Goal: Information Seeking & Learning: Learn about a topic

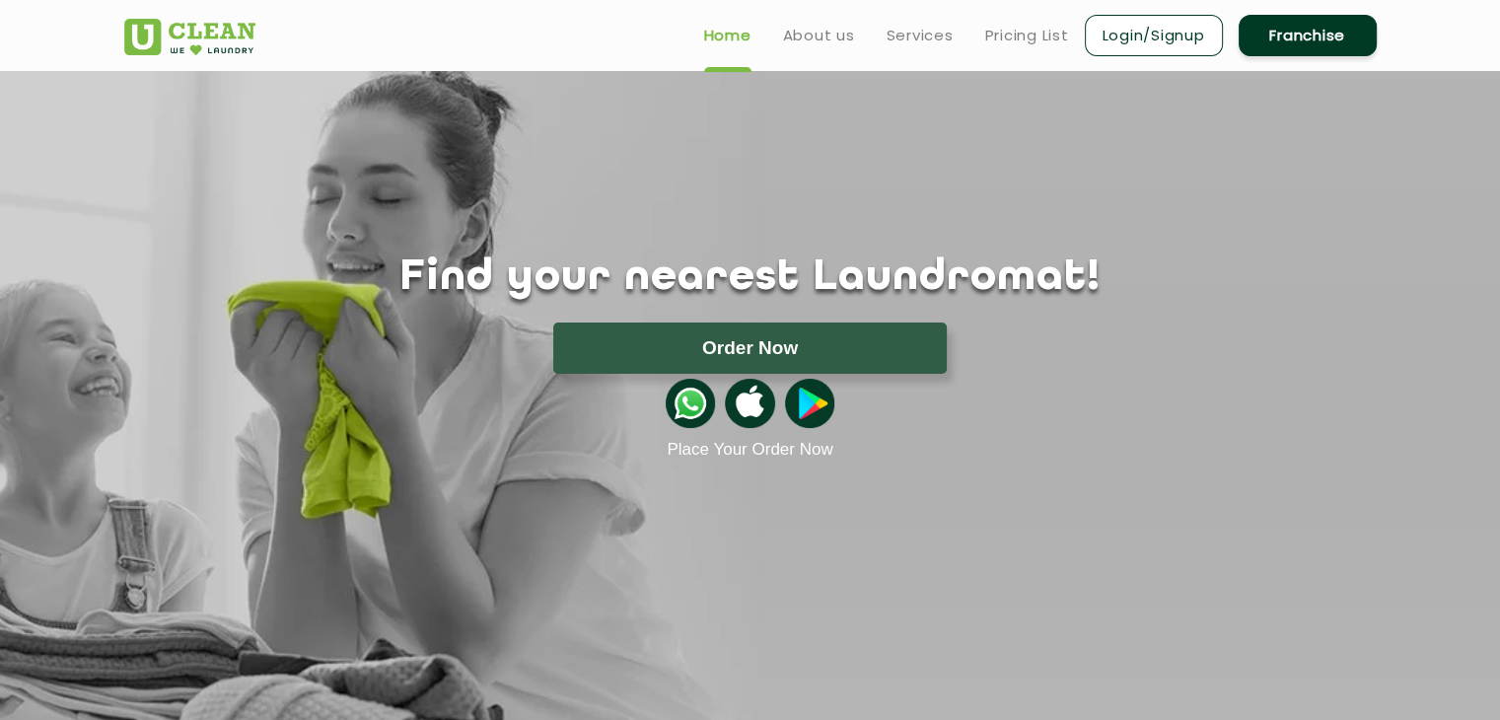
click at [895, 47] on ul "Home About us Services Pricing List Login/Signup Franchise" at bounding box center [1032, 35] width 688 height 46
click at [899, 44] on link "Services" at bounding box center [920, 36] width 67 height 24
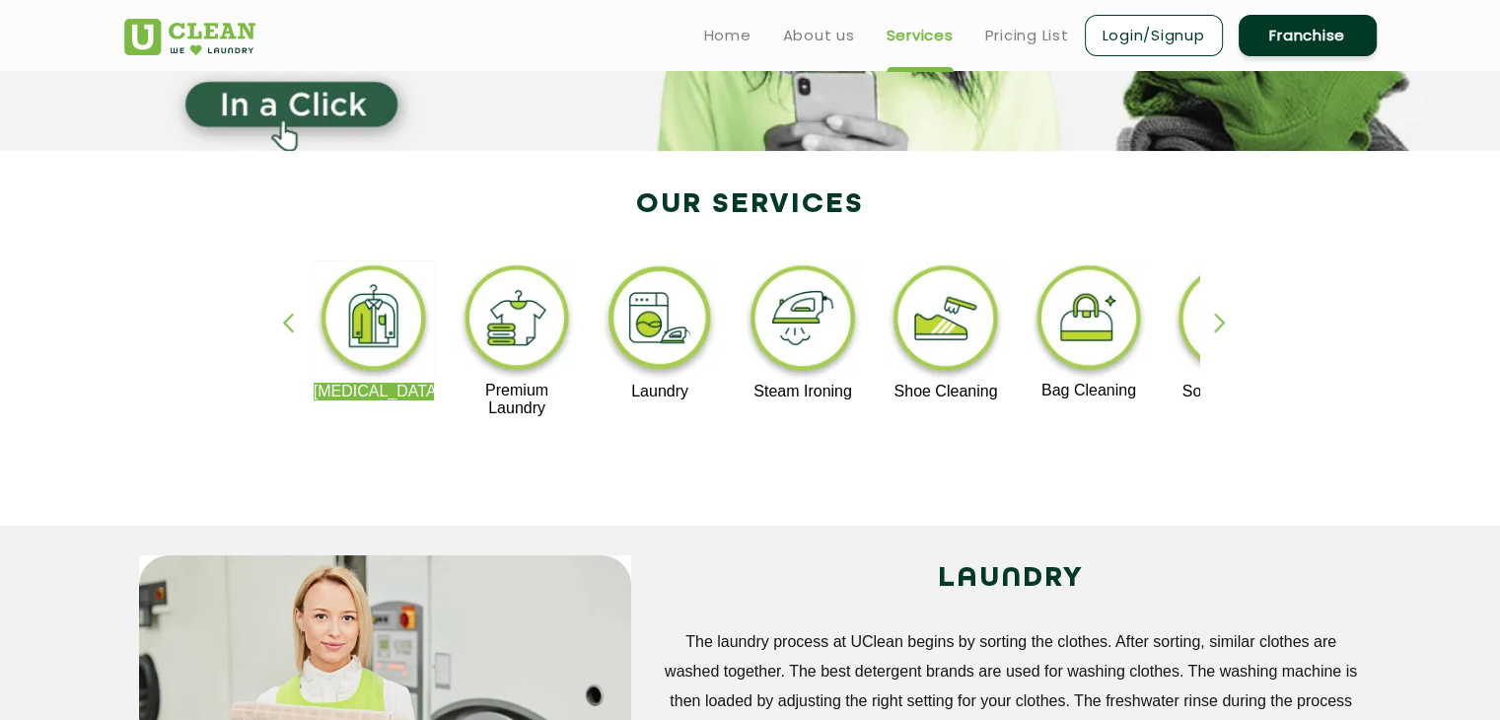
scroll to position [197, 0]
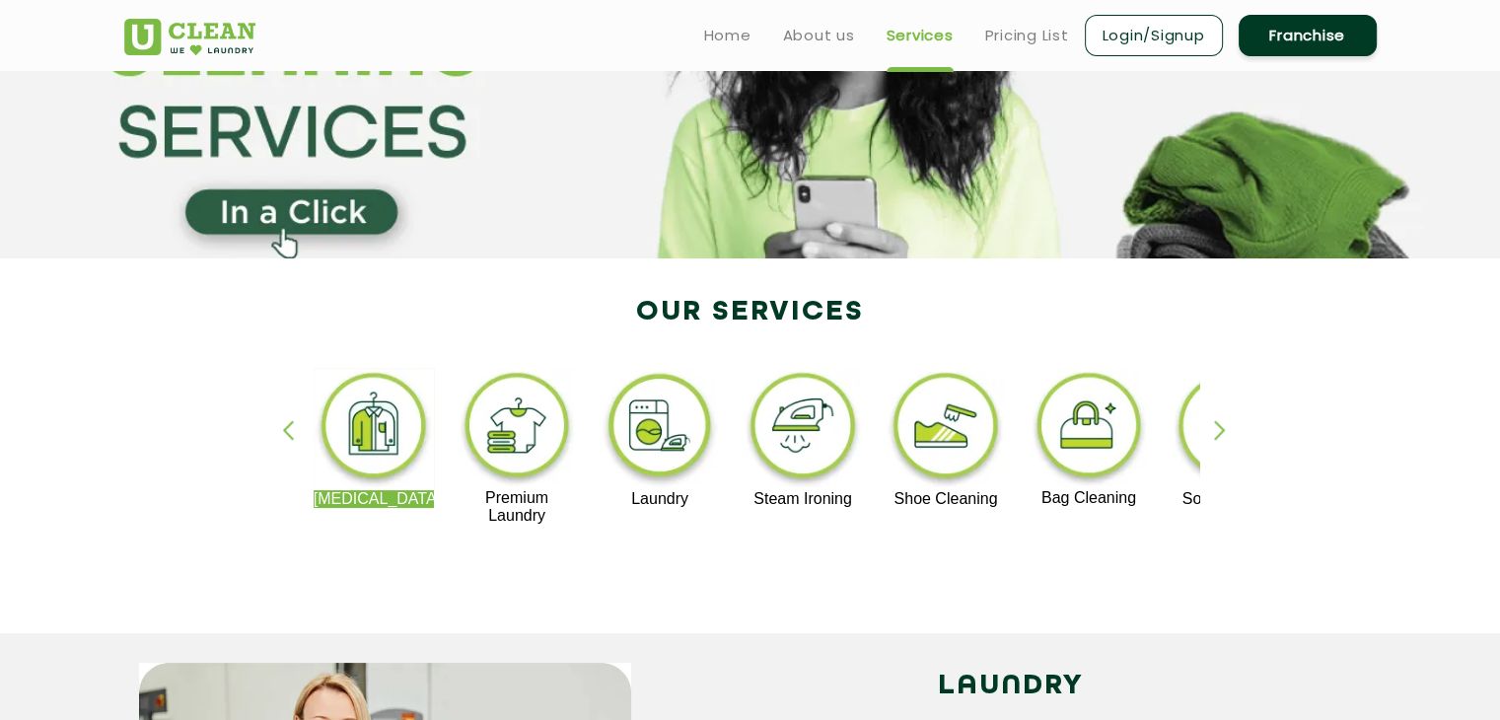
click at [696, 521] on div "[MEDICAL_DATA] Premium Laundry Laundry Steam Ironing Shoe Cleaning Bag Cleaning…" at bounding box center [1512, 446] width 2420 height 157
click at [820, 504] on p "Steam Ironing" at bounding box center [803, 499] width 121 height 18
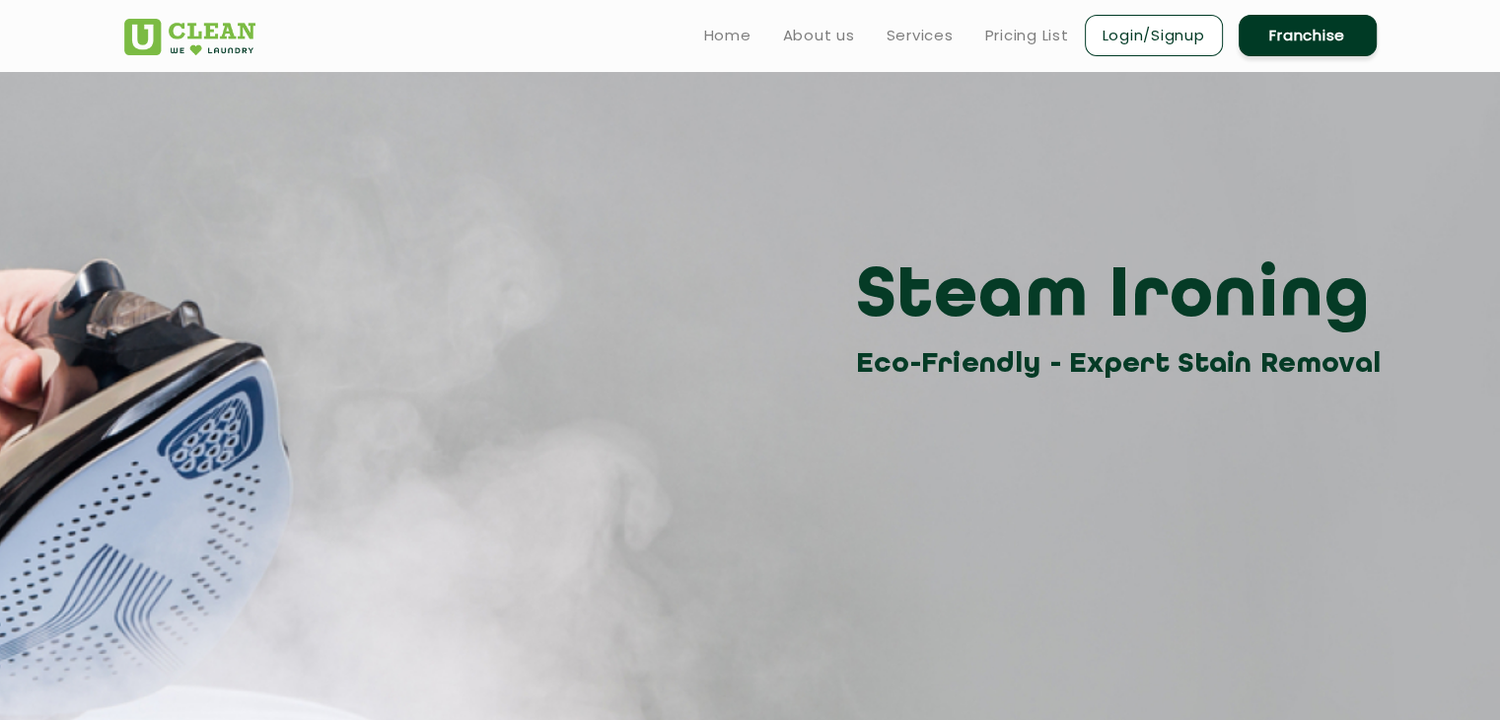
scroll to position [197, 0]
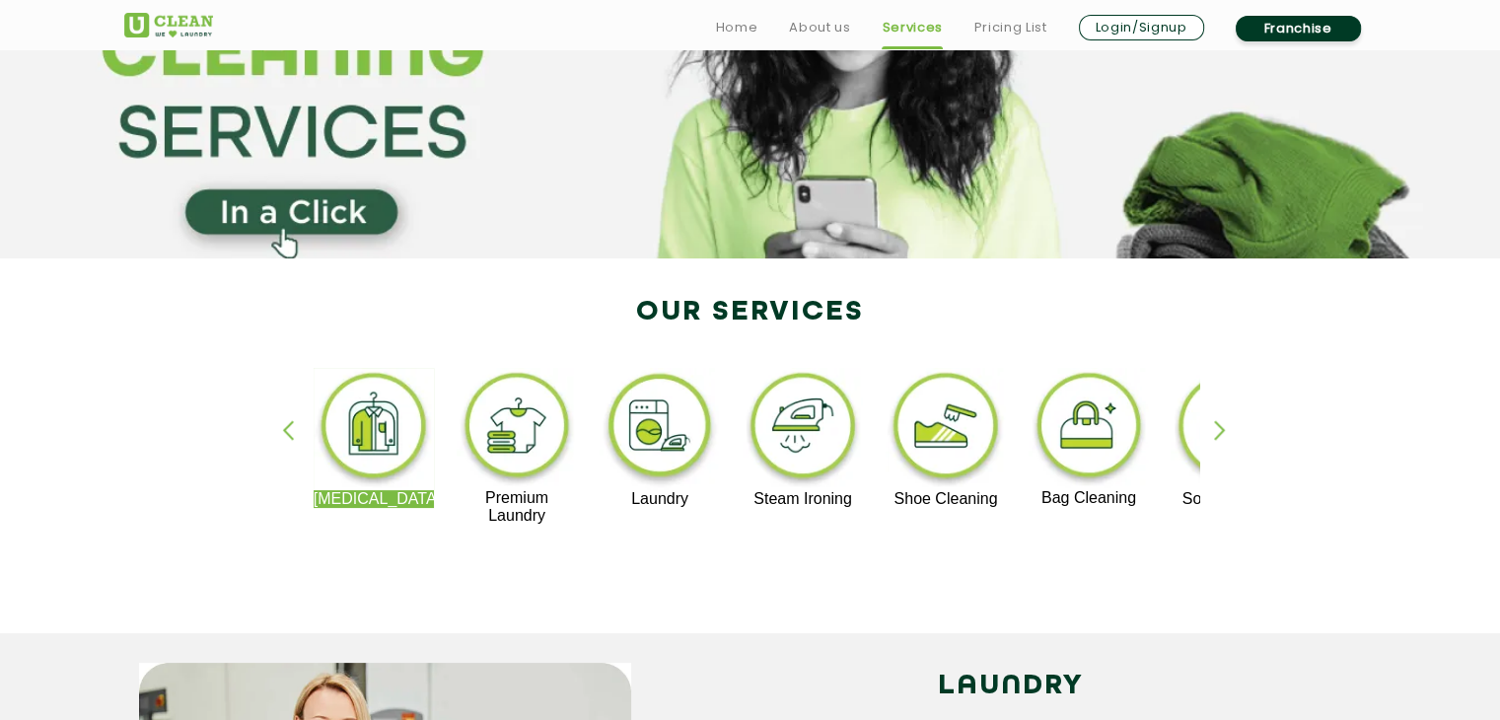
click at [1215, 433] on div "button" at bounding box center [1229, 447] width 30 height 54
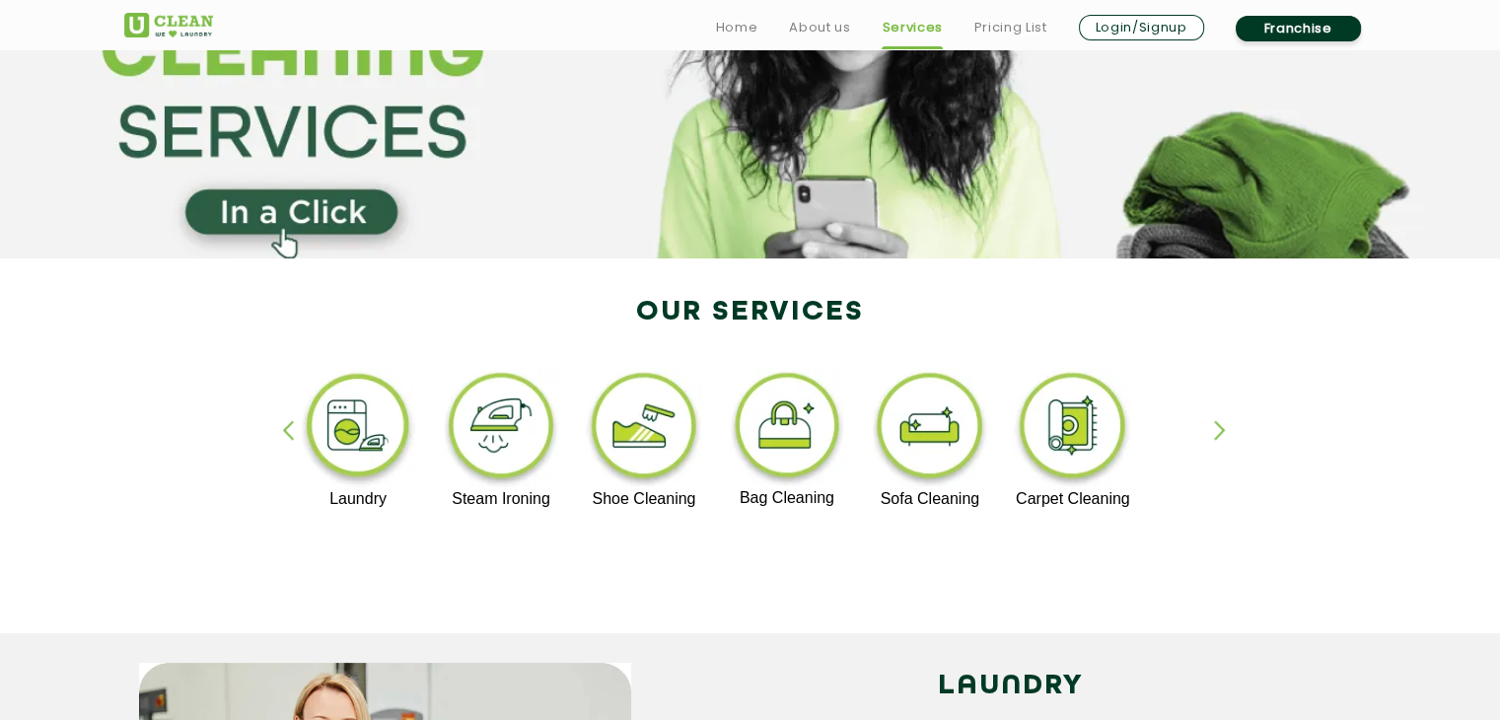
click at [285, 430] on div "button" at bounding box center [297, 447] width 30 height 54
